Goal: Task Accomplishment & Management: Use online tool/utility

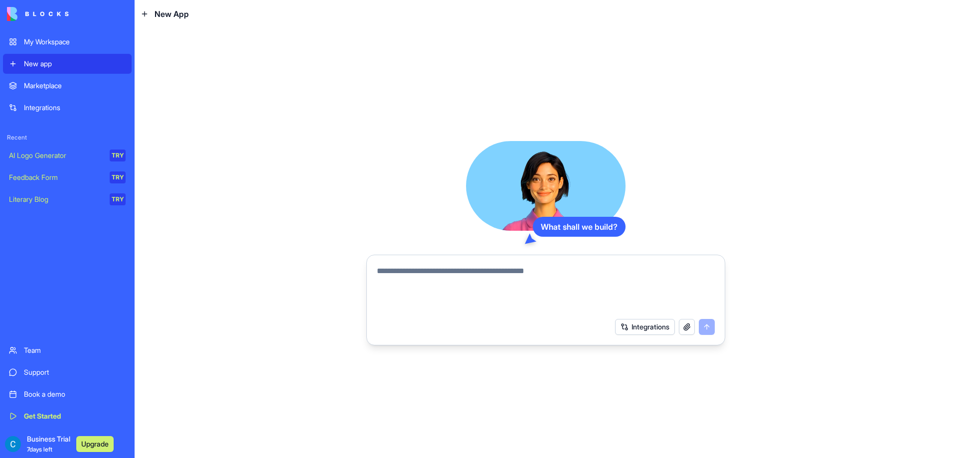
click at [443, 273] on textarea at bounding box center [546, 289] width 338 height 48
paste textarea "**********"
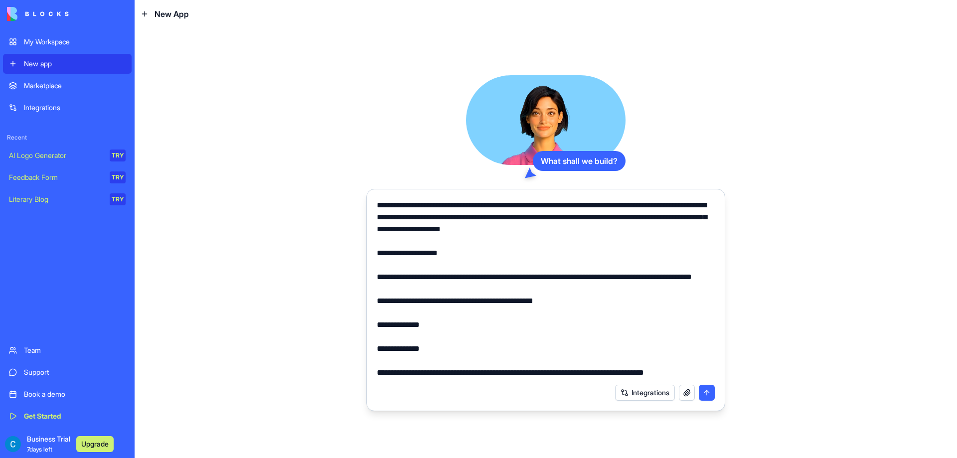
drag, startPoint x: 511, startPoint y: 263, endPoint x: 497, endPoint y: 143, distance: 120.4
drag, startPoint x: 438, startPoint y: 293, endPoint x: 372, endPoint y: 250, distance: 78.5
click at [372, 250] on div at bounding box center [546, 285] width 350 height 185
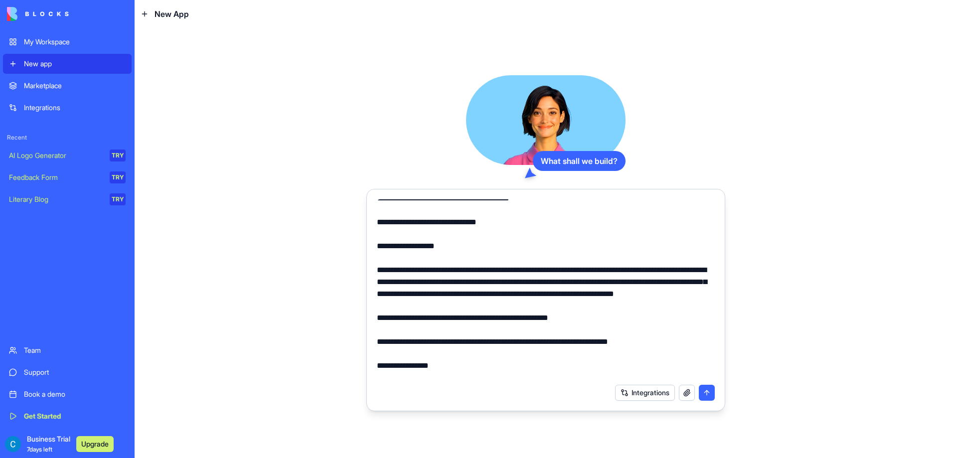
scroll to position [199, 0]
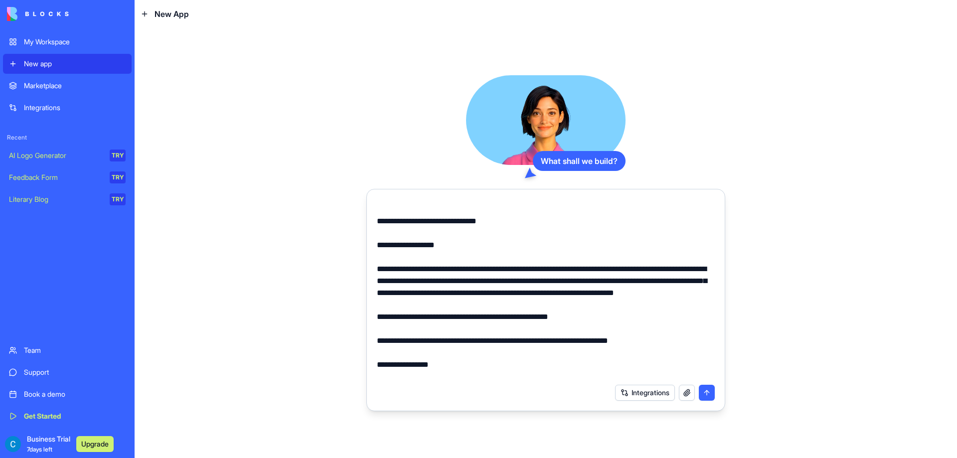
type textarea "**********"
click at [708, 392] on button "submit" at bounding box center [707, 393] width 16 height 16
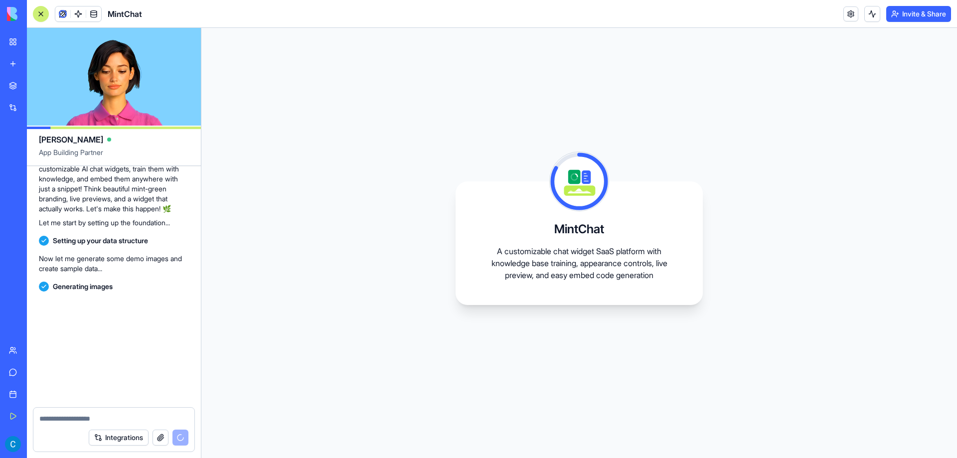
scroll to position [1439, 0]
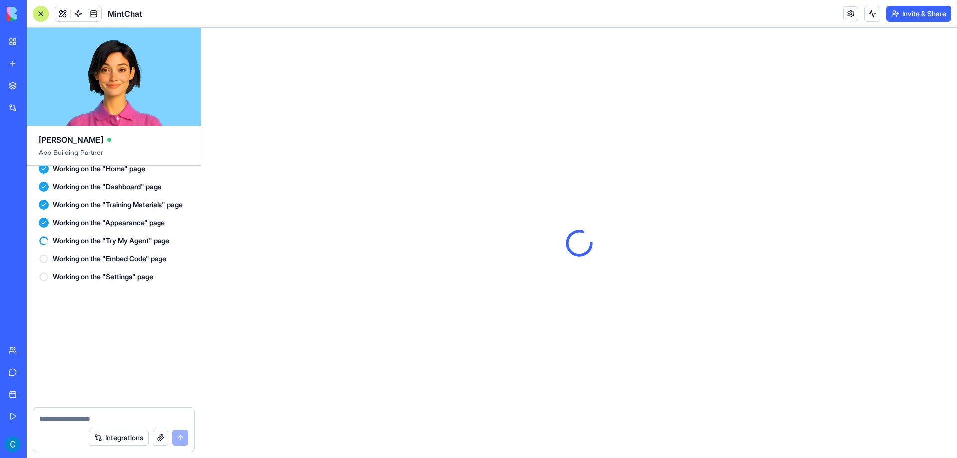
scroll to position [2026, 0]
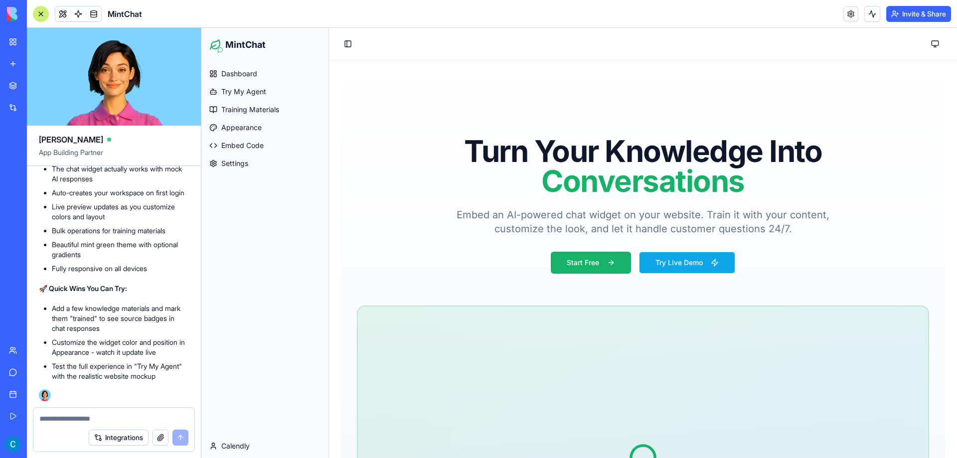
click at [672, 260] on button "Try Live Demo" at bounding box center [687, 263] width 96 height 22
click at [665, 263] on button "Try Live Demo" at bounding box center [687, 263] width 96 height 22
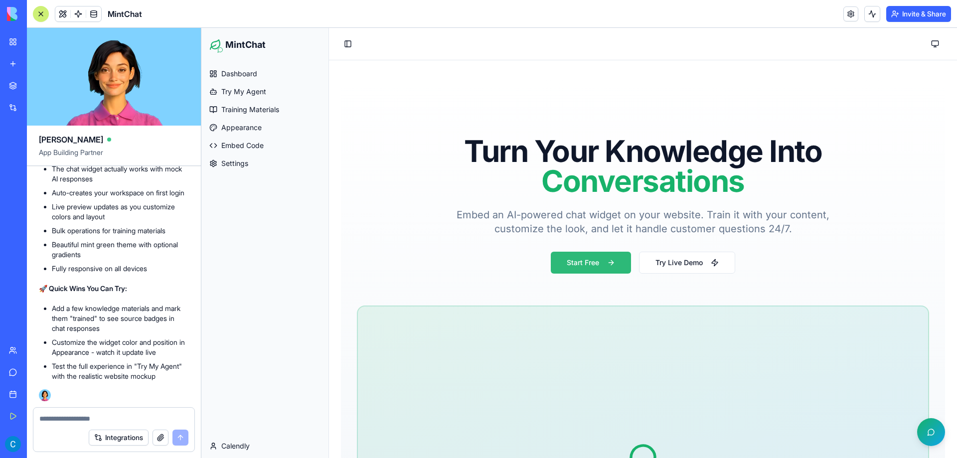
click at [592, 260] on button "Start Free" at bounding box center [591, 263] width 80 height 22
click at [263, 77] on link "Dashboard" at bounding box center [264, 74] width 119 height 16
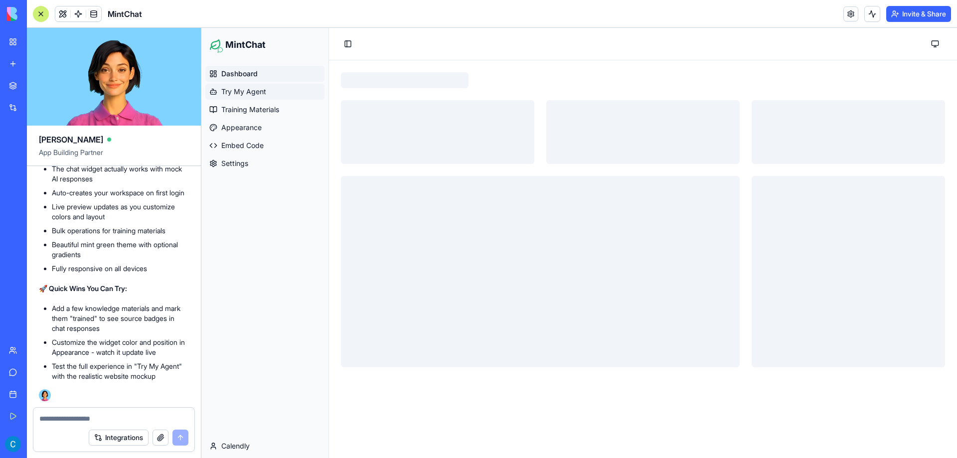
click at [271, 91] on link "Try My Agent" at bounding box center [264, 92] width 119 height 16
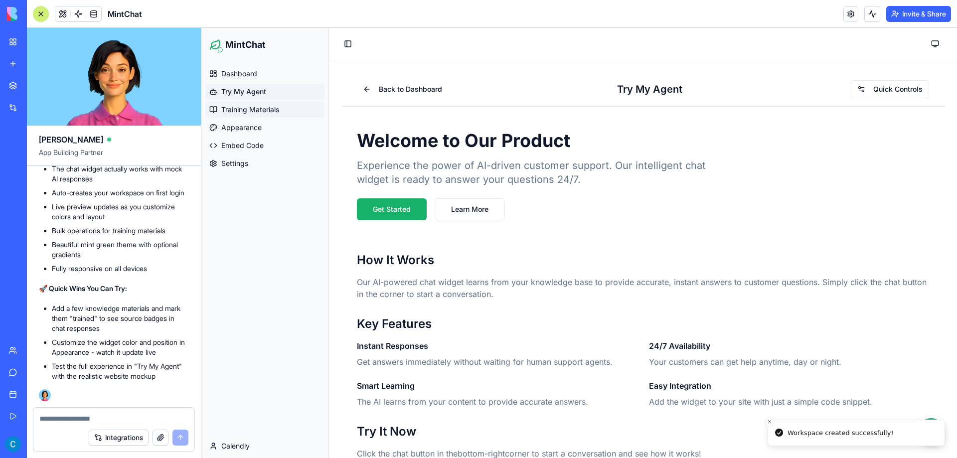
click at [276, 113] on span "Training Materials" at bounding box center [250, 110] width 58 height 10
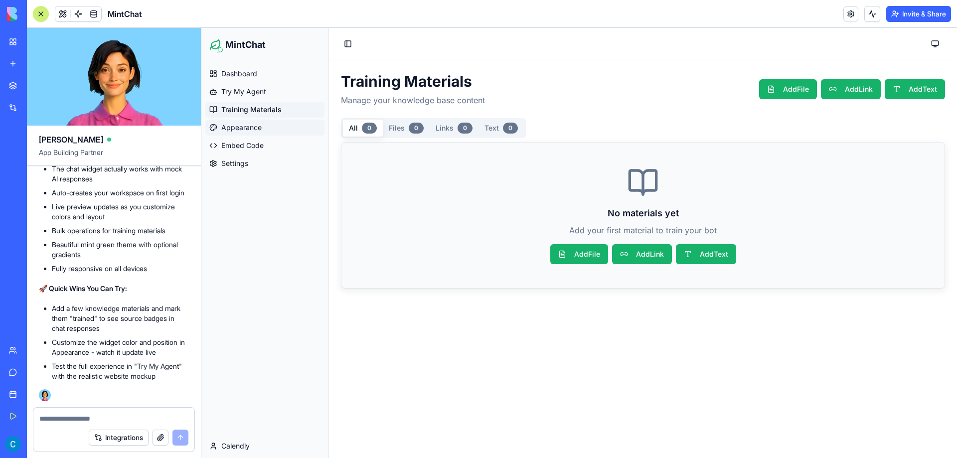
click at [291, 127] on link "Appearance" at bounding box center [264, 128] width 119 height 16
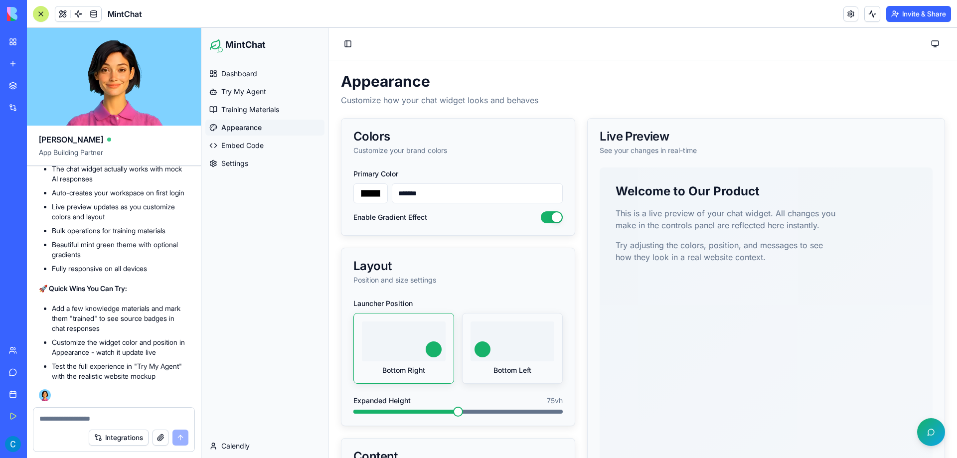
click at [502, 359] on div at bounding box center [513, 341] width 84 height 40
click at [478, 329] on button "Bottom Left" at bounding box center [474, 325] width 8 height 8
type input "*******"
